Goal: Use online tool/utility: Utilize a website feature to perform a specific function

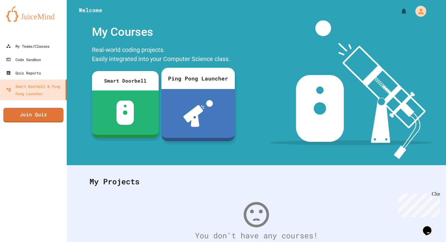
click at [202, 106] on img at bounding box center [198, 113] width 30 height 27
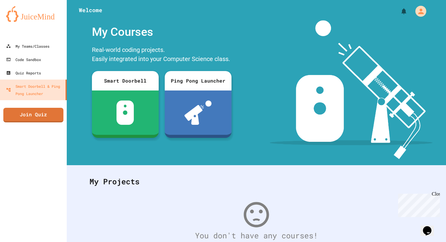
scroll to position [142, 0]
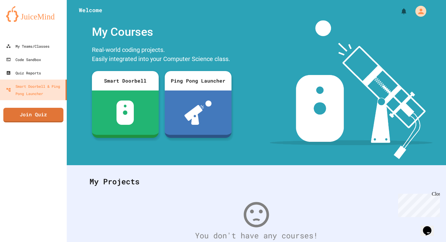
click at [37, 49] on div "My Teams/Classes" at bounding box center [27, 46] width 45 height 8
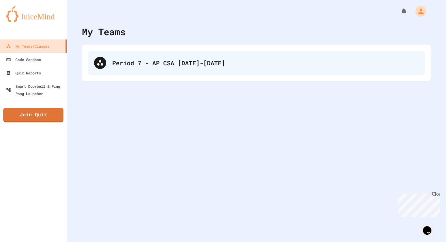
click at [117, 62] on div "Period 7 - AP CSA 2025-2026" at bounding box center [265, 62] width 307 height 9
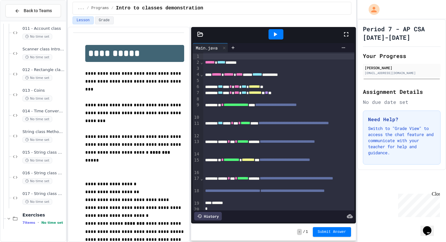
scroll to position [132, 0]
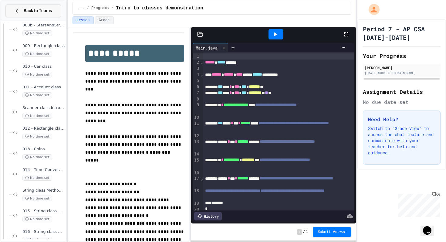
click at [24, 8] on span "Back to Teams" at bounding box center [38, 11] width 28 height 6
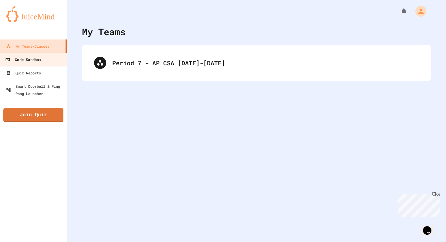
click at [37, 63] on link "Code Sandbox" at bounding box center [33, 60] width 69 height 14
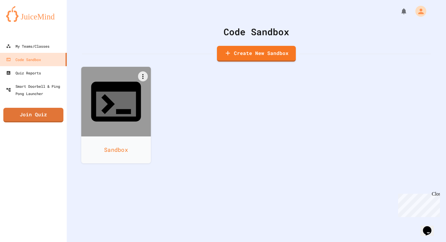
click at [121, 82] on icon at bounding box center [116, 102] width 50 height 40
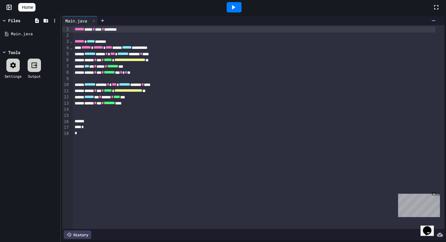
click at [237, 4] on icon at bounding box center [233, 7] width 7 height 7
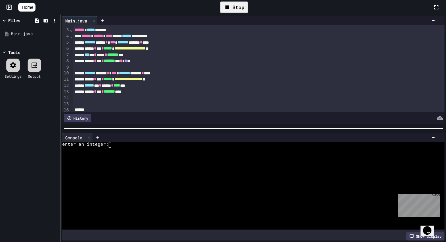
scroll to position [12, 0]
click at [141, 90] on div "****** * *** * ******* ****" at bounding box center [252, 91] width 358 height 6
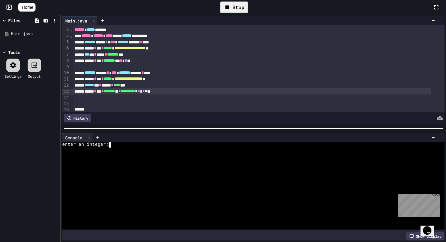
click at [165, 142] on div "enter an integer:" at bounding box center [248, 144] width 372 height 5
click at [241, 12] on div at bounding box center [234, 7] width 15 height 10
click at [189, 148] on div at bounding box center [248, 150] width 372 height 5
click at [241, 12] on div at bounding box center [234, 7] width 15 height 10
click at [206, 154] on div at bounding box center [248, 155] width 372 height 5
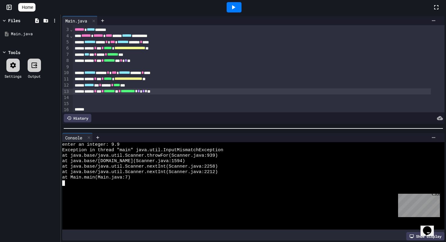
click at [237, 5] on icon at bounding box center [233, 7] width 7 height 7
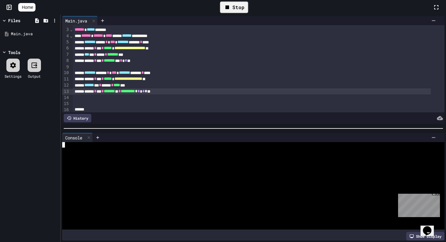
click at [127, 145] on div at bounding box center [248, 185] width 372 height 87
